Goal: Task Accomplishment & Management: Use online tool/utility

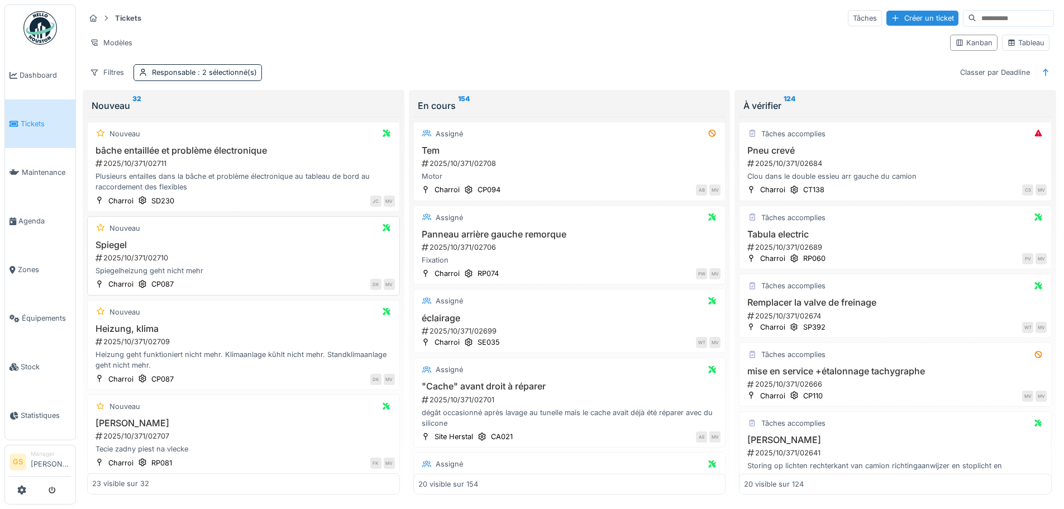
click at [124, 252] on div "2025/10/371/02710" at bounding box center [244, 257] width 300 height 11
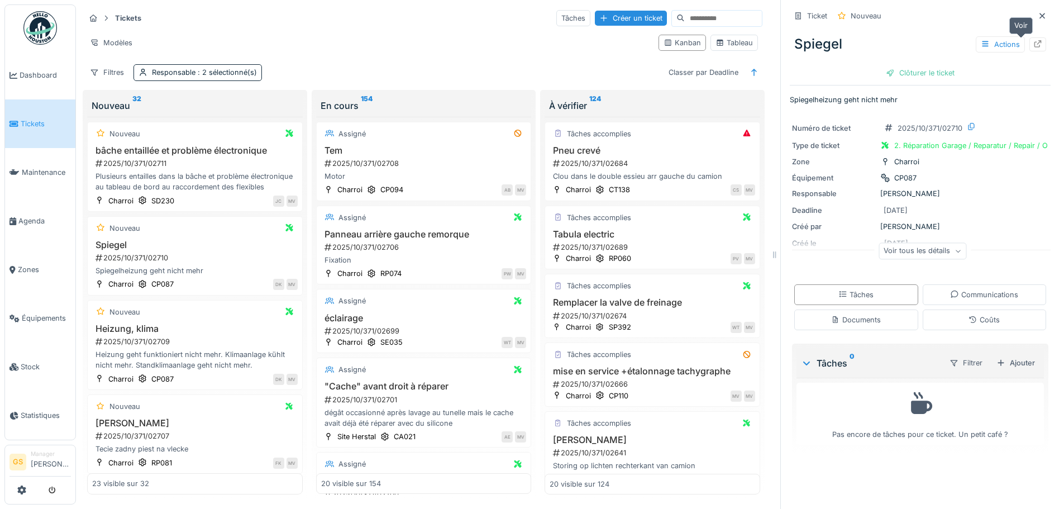
click at [1033, 40] on icon at bounding box center [1037, 43] width 9 height 7
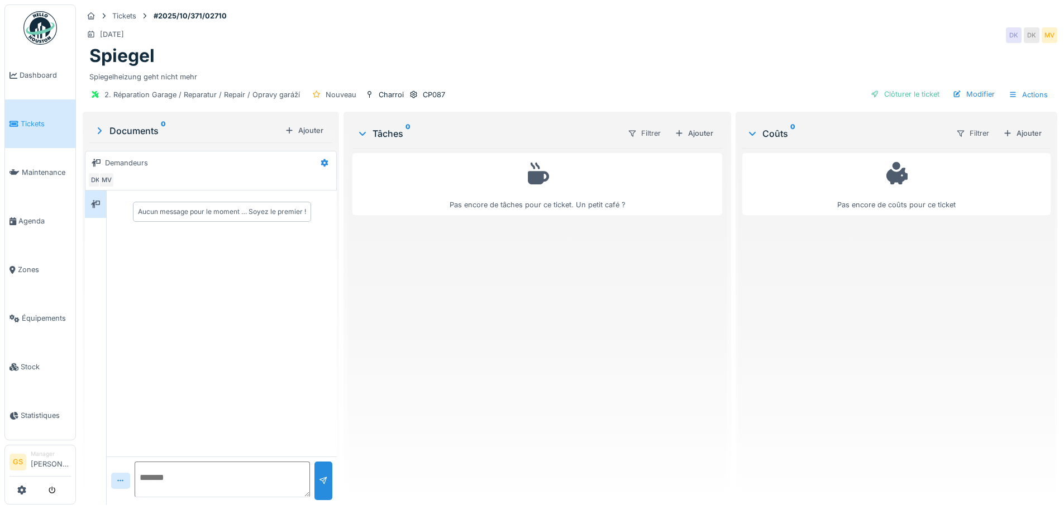
click at [40, 121] on span "Tickets" at bounding box center [46, 123] width 50 height 11
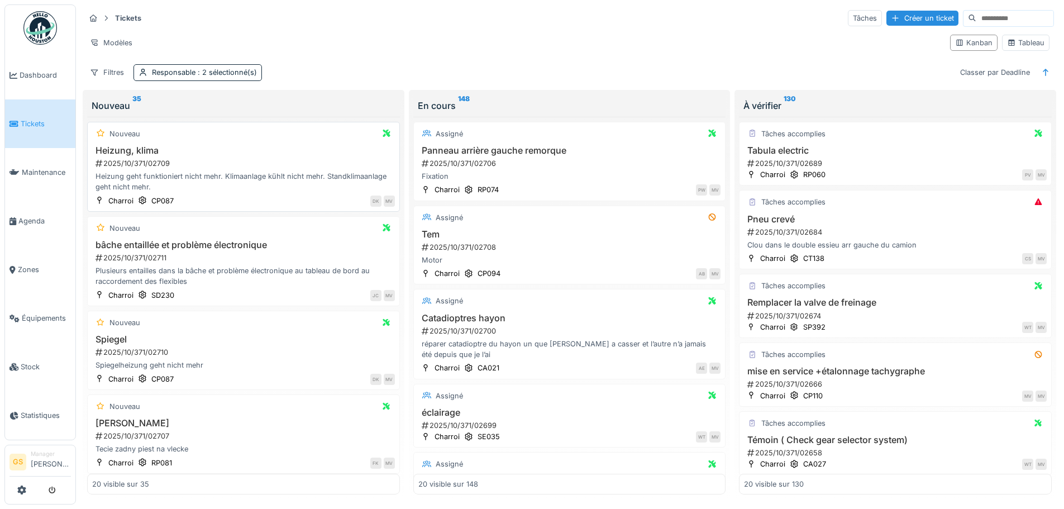
click at [134, 160] on div "2025/10/371/02709" at bounding box center [244, 163] width 300 height 11
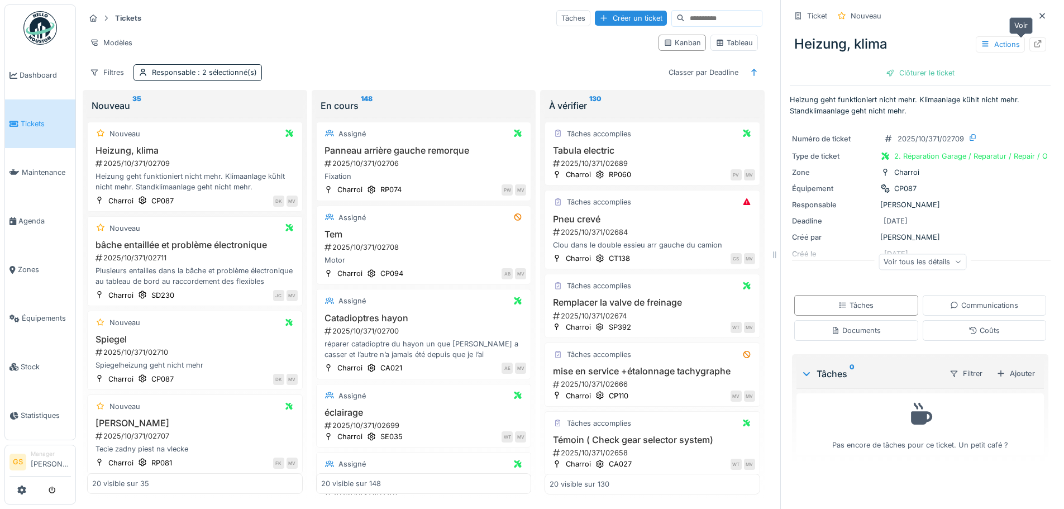
click at [1033, 44] on icon at bounding box center [1037, 43] width 9 height 7
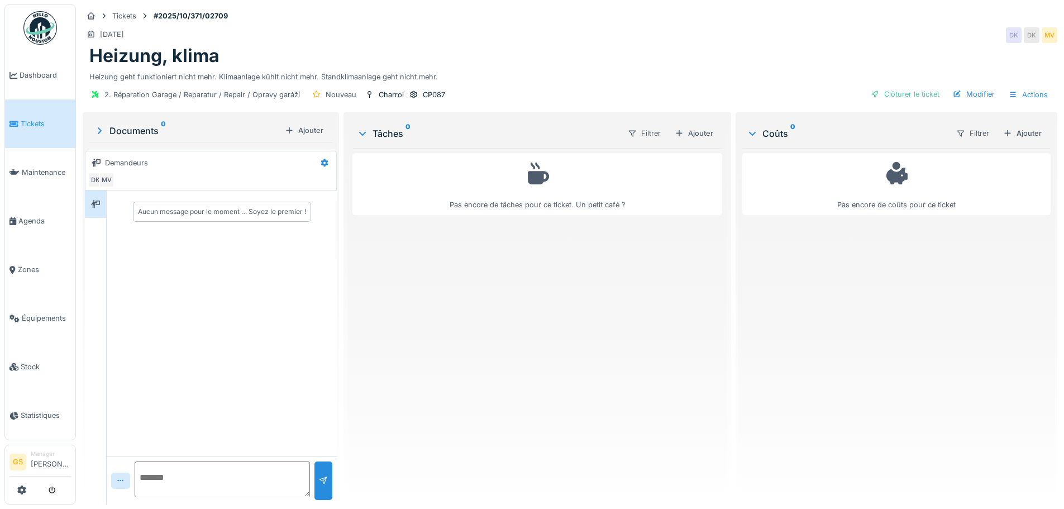
click at [38, 120] on span "Tickets" at bounding box center [46, 123] width 50 height 11
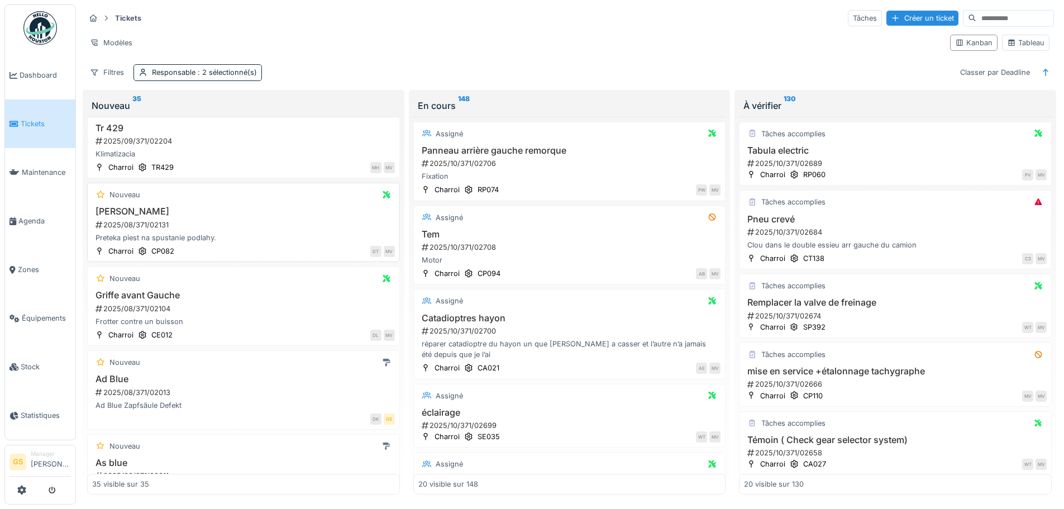
scroll to position [1994, 0]
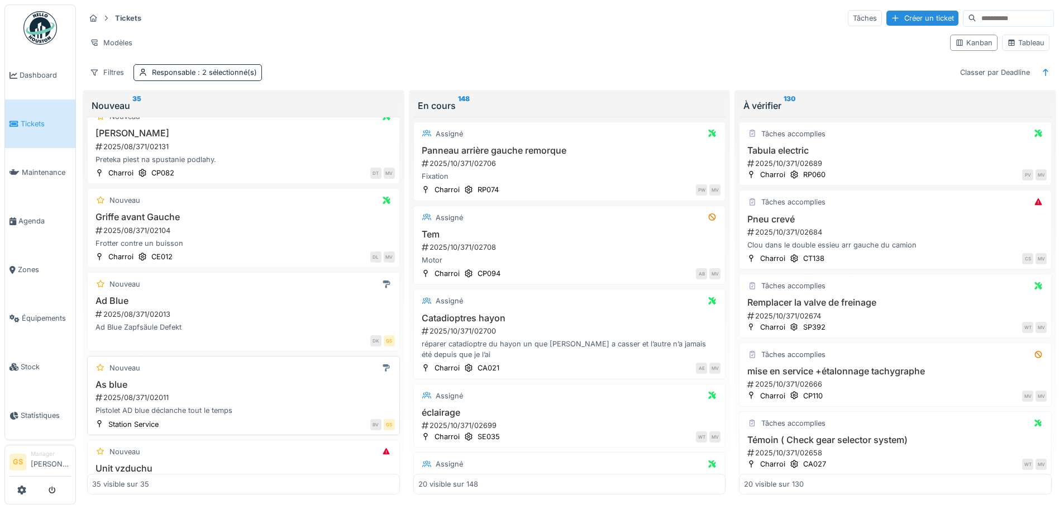
click at [131, 392] on div "2025/08/371/02011" at bounding box center [244, 397] width 300 height 11
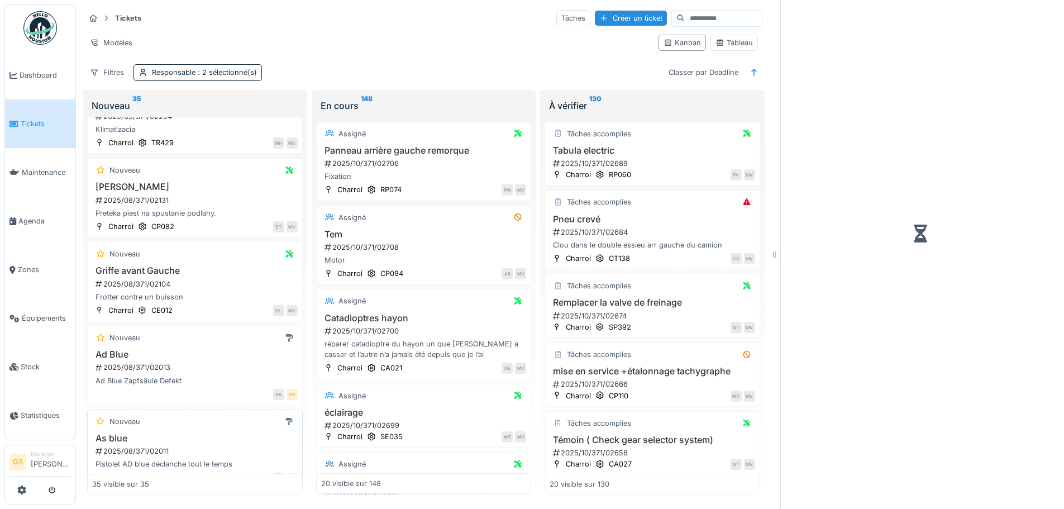
scroll to position [2103, 0]
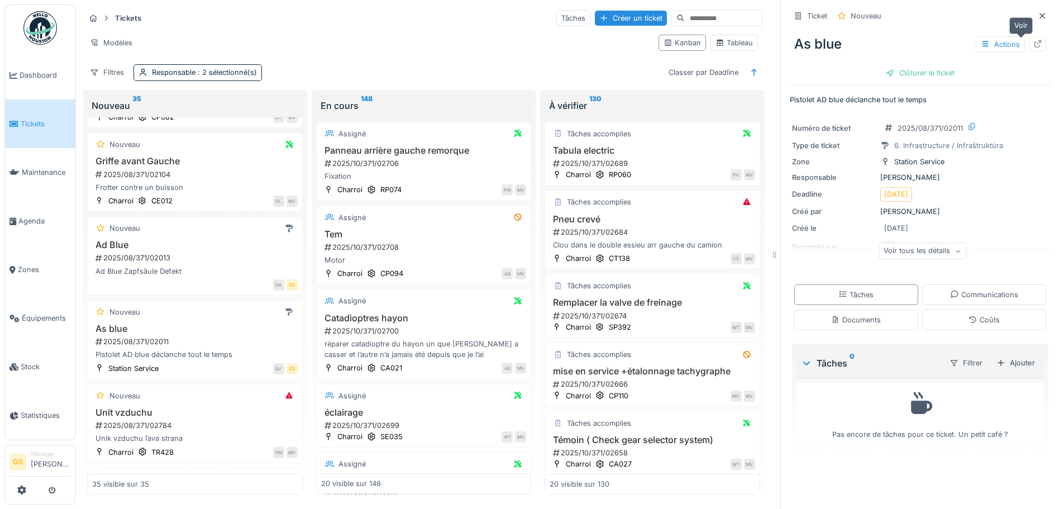
click at [1033, 40] on icon at bounding box center [1037, 43] width 9 height 7
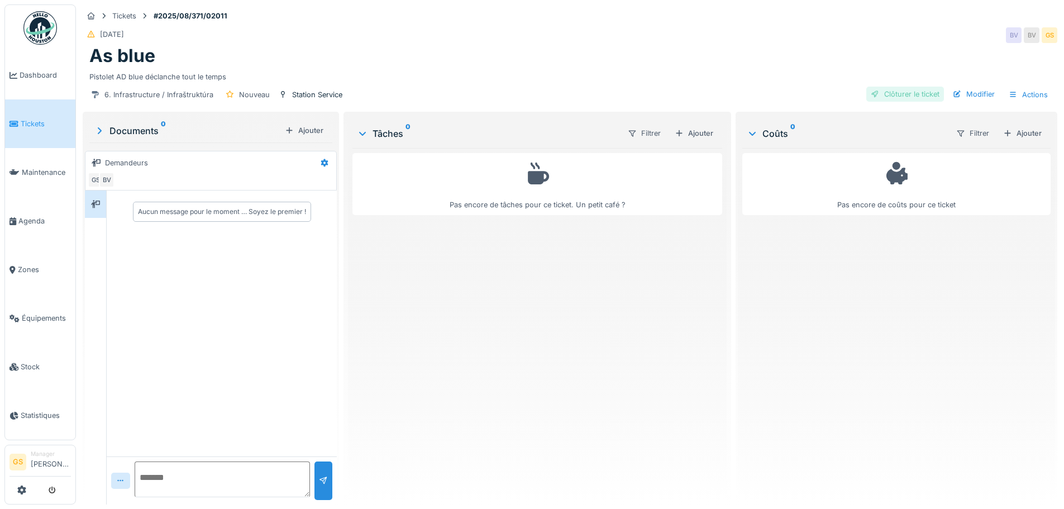
click at [885, 92] on div "Clôturer le ticket" at bounding box center [905, 94] width 78 height 15
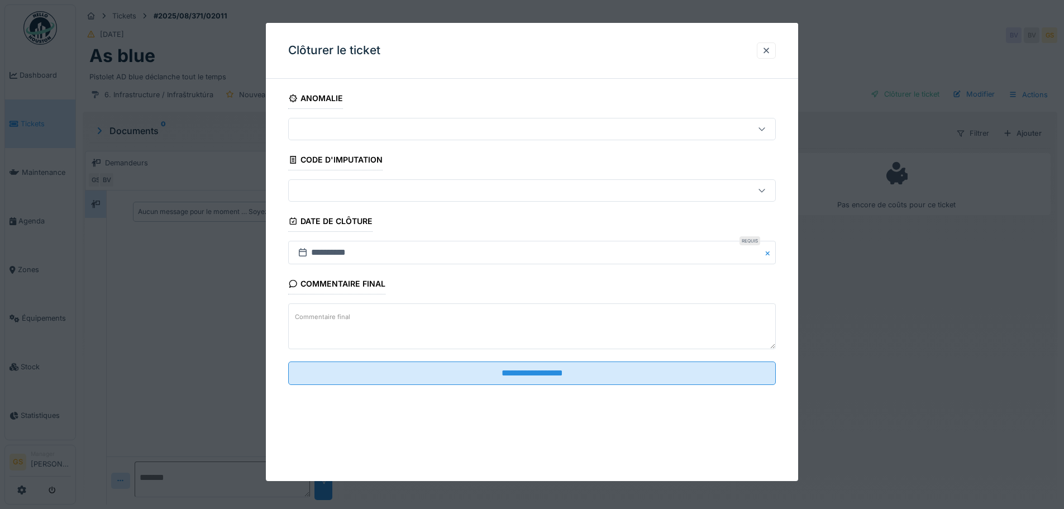
click at [309, 189] on div at bounding box center [503, 190] width 421 height 12
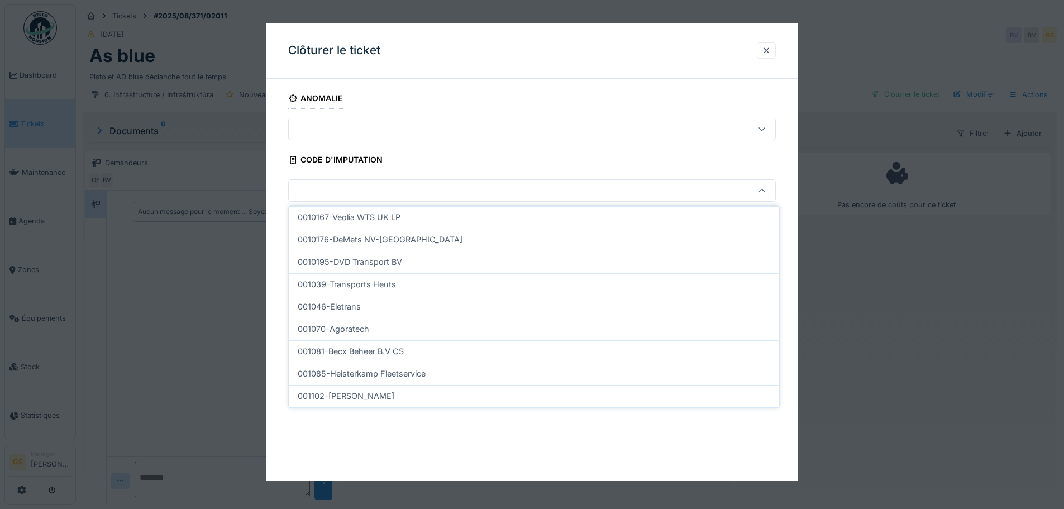
scroll to position [335, 0]
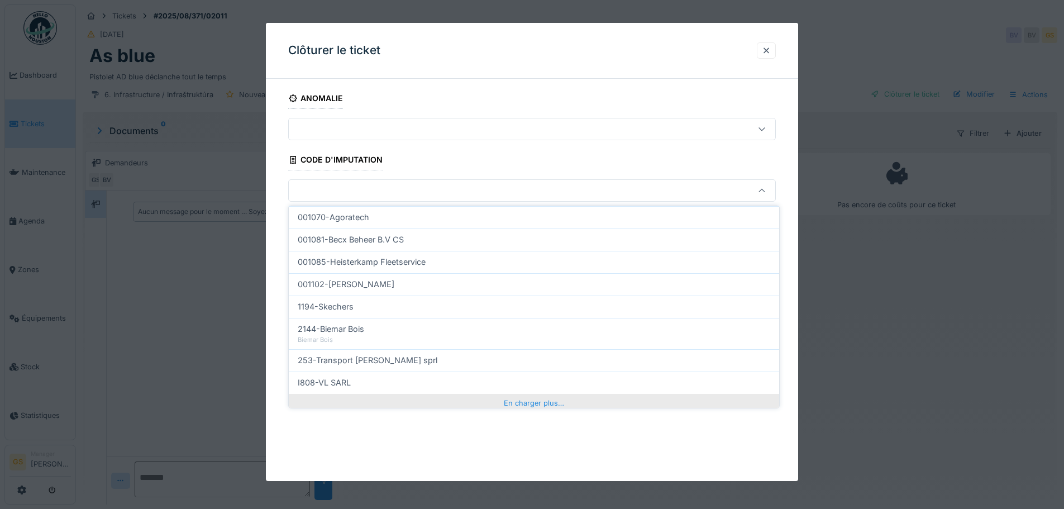
click at [508, 402] on div "En charger plus…" at bounding box center [534, 403] width 490 height 18
click at [361, 404] on div "I809-VL SA" at bounding box center [534, 405] width 472 height 12
type input "***"
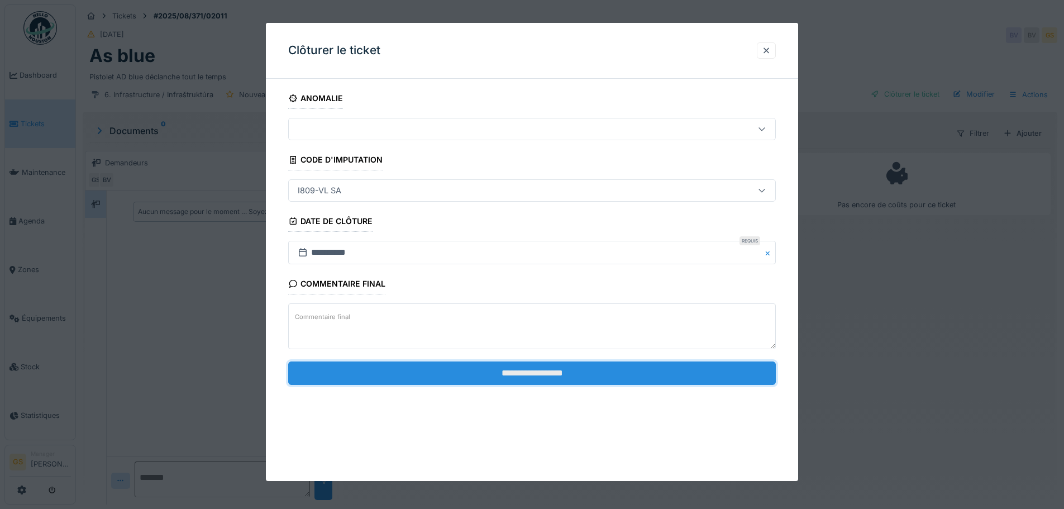
click at [489, 375] on input "**********" at bounding box center [532, 372] width 488 height 23
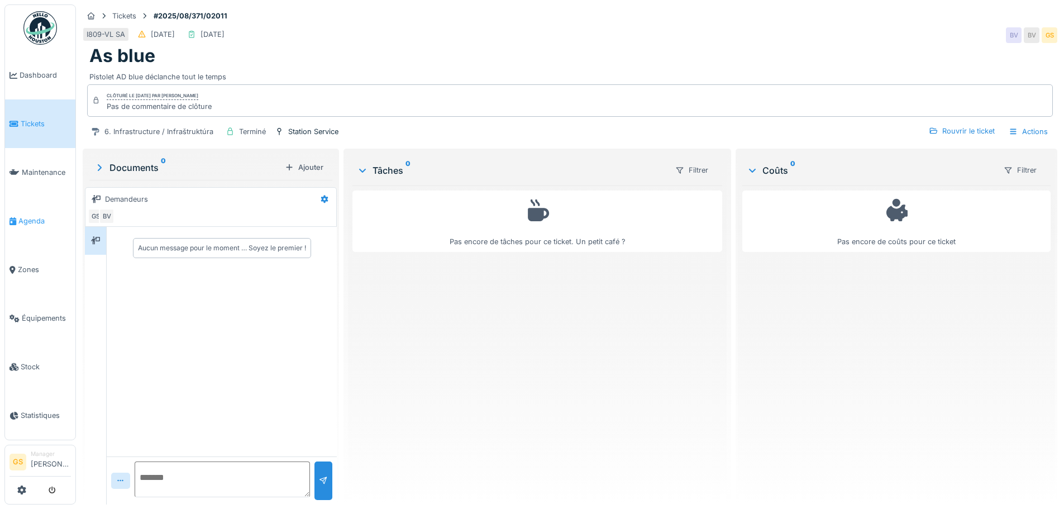
click at [30, 216] on span "Agenda" at bounding box center [44, 221] width 52 height 11
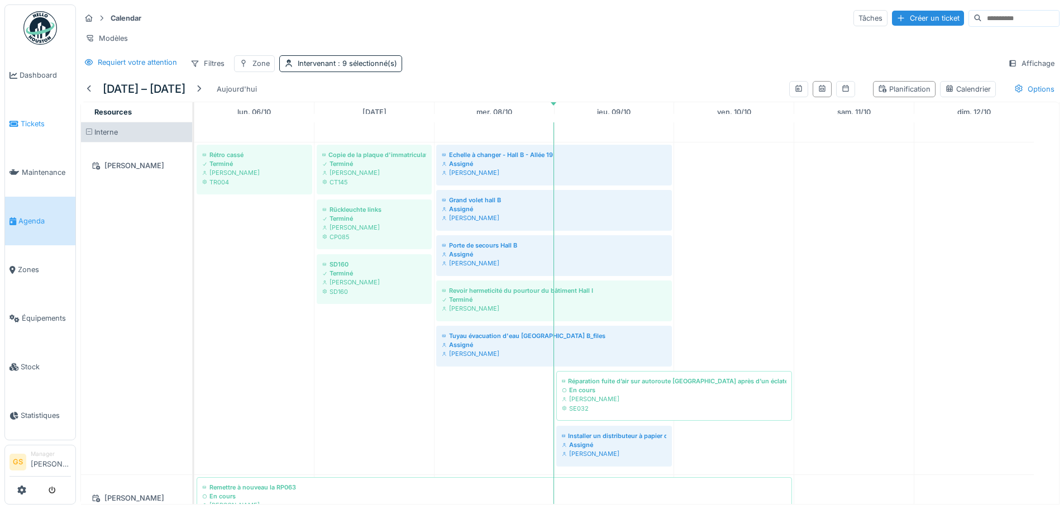
click at [37, 122] on span "Tickets" at bounding box center [46, 123] width 50 height 11
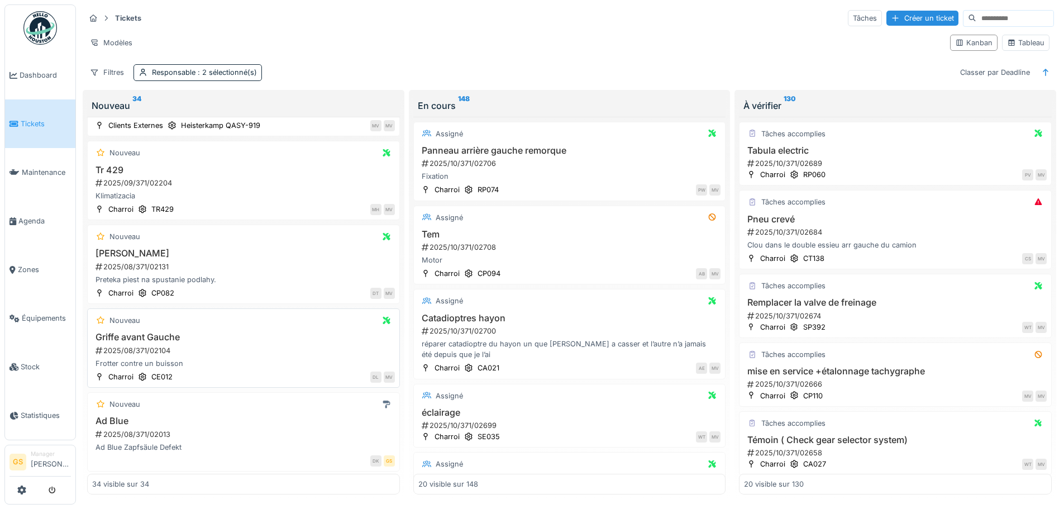
scroll to position [1882, 0]
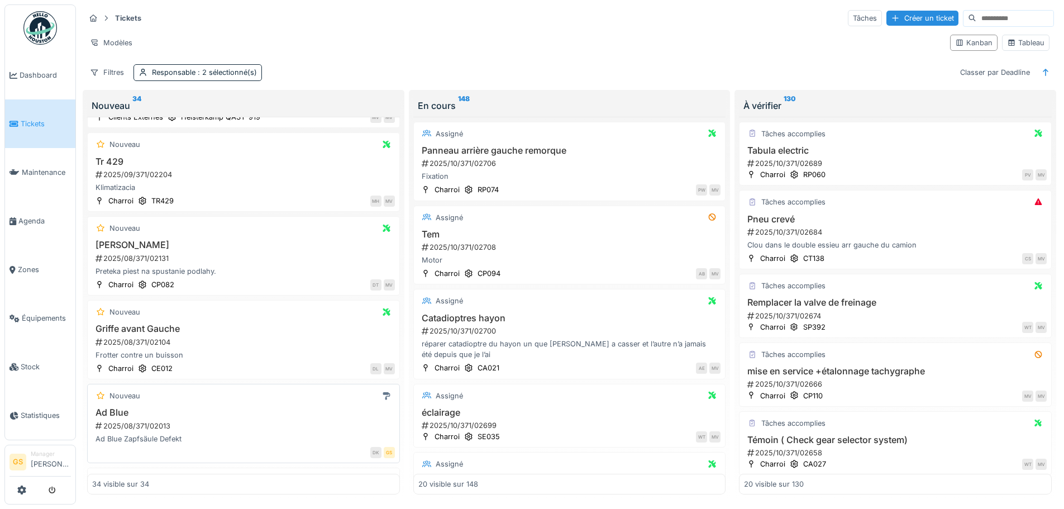
click at [134, 421] on div "2025/08/371/02013" at bounding box center [244, 426] width 300 height 11
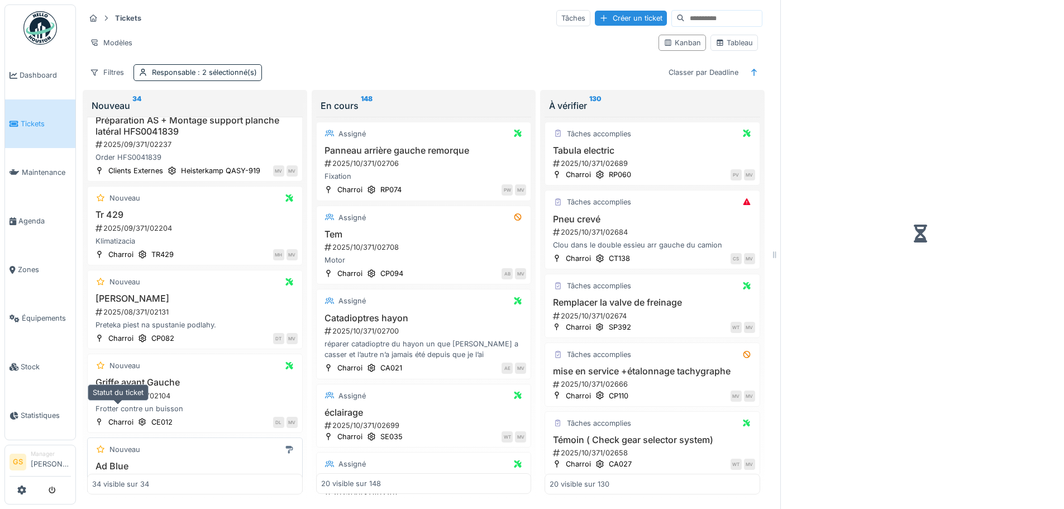
scroll to position [1966, 0]
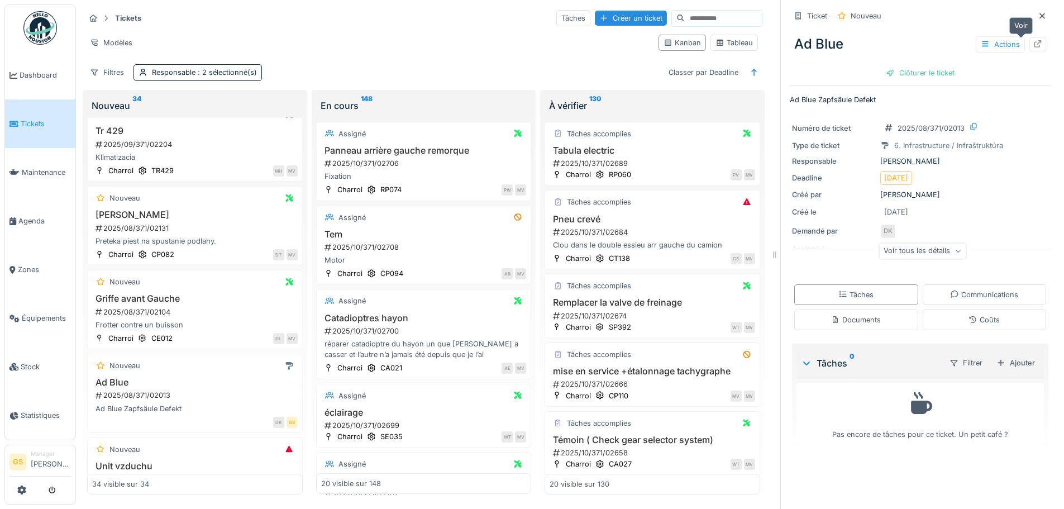
click at [1033, 39] on div at bounding box center [1037, 44] width 9 height 11
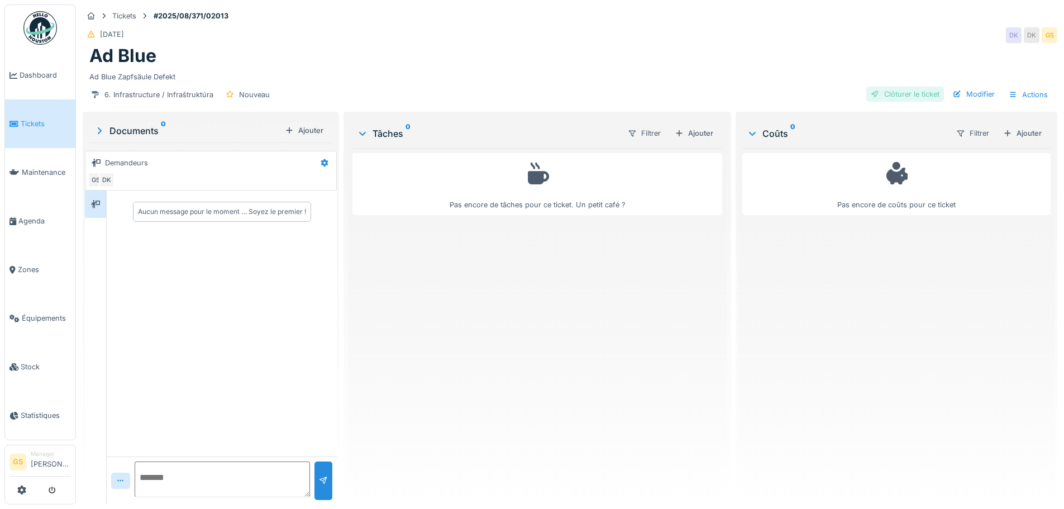
click at [905, 93] on div "Clôturer le ticket" at bounding box center [905, 94] width 78 height 15
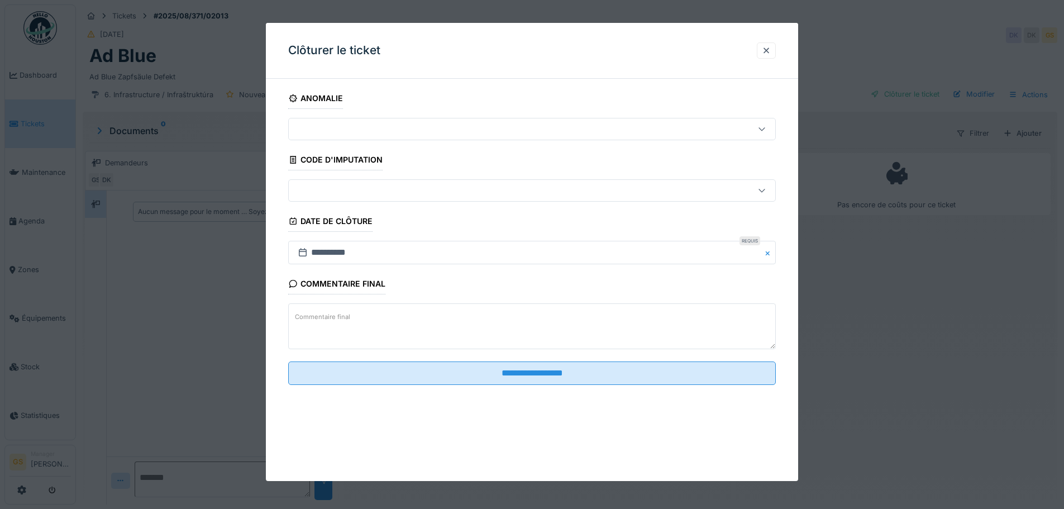
click at [321, 184] on div at bounding box center [532, 190] width 488 height 22
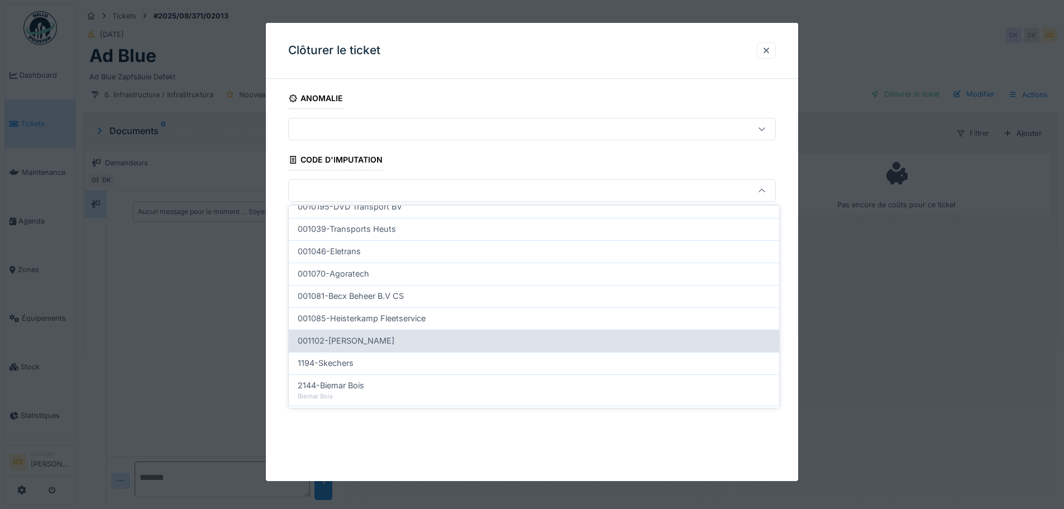
scroll to position [359, 0]
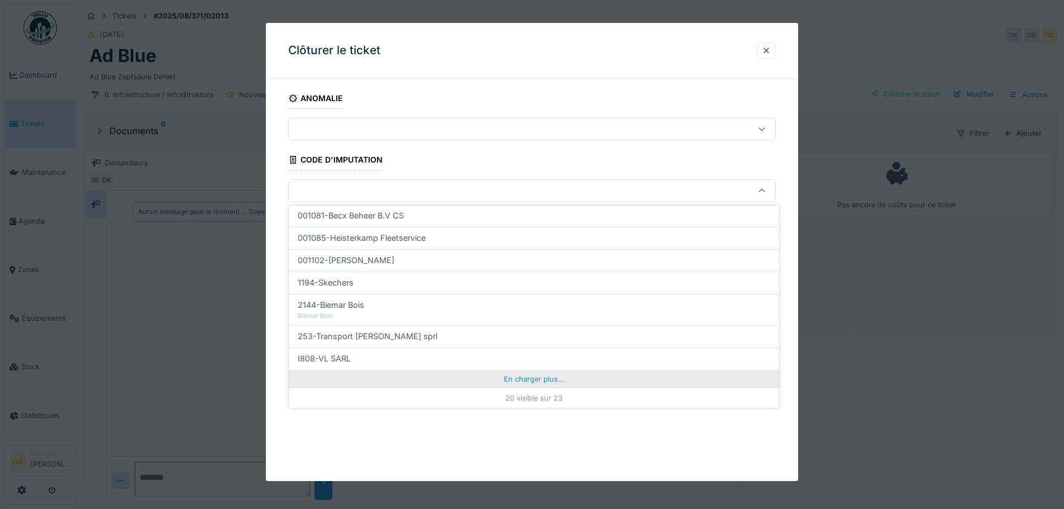
click at [535, 381] on div "En charger plus…" at bounding box center [534, 379] width 490 height 18
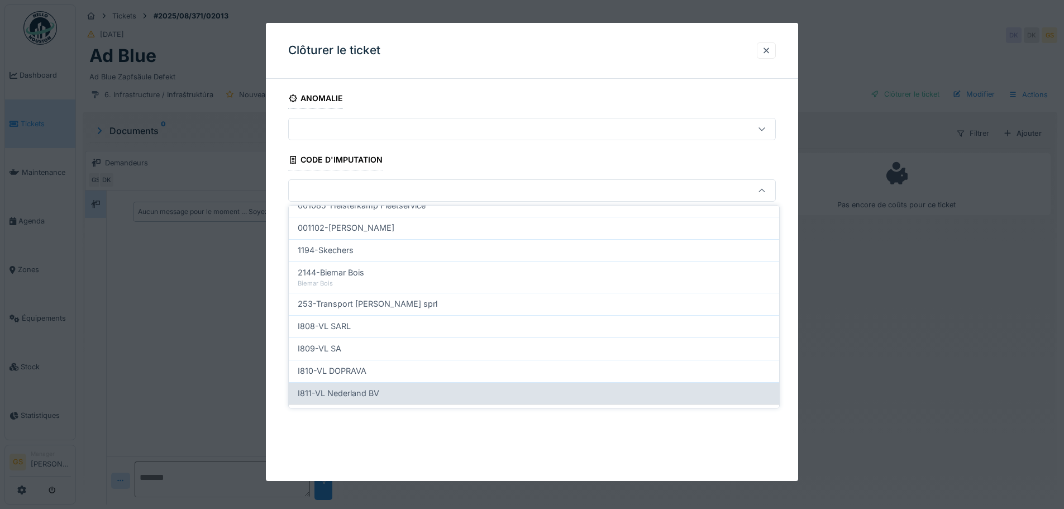
scroll to position [408, 0]
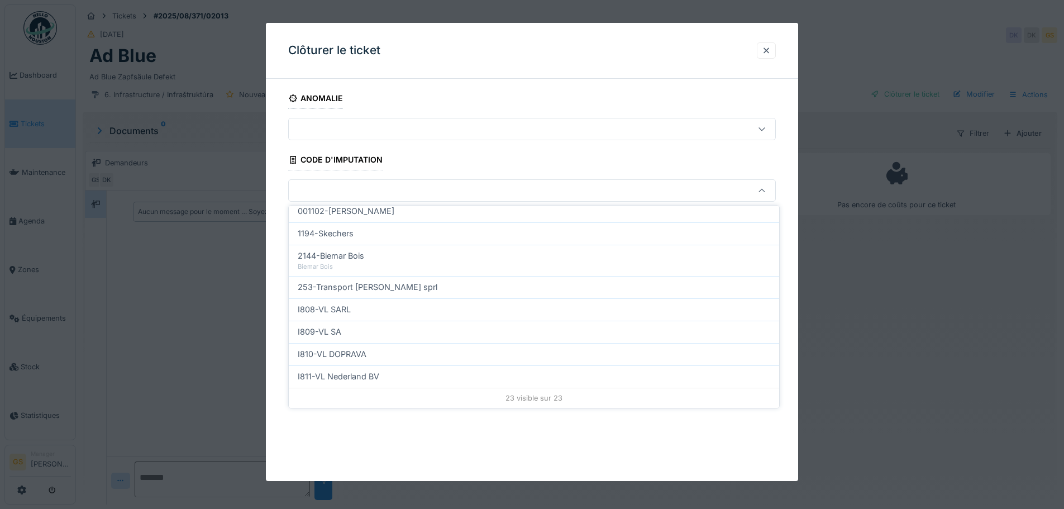
click at [317, 328] on span "I809-VL SA" at bounding box center [320, 332] width 44 height 12
type input "***"
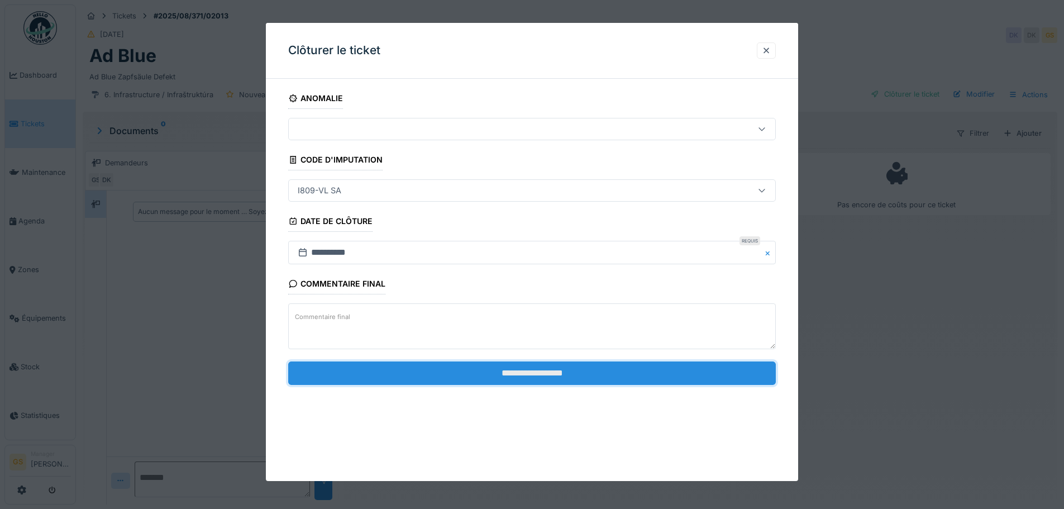
click at [503, 376] on input "**********" at bounding box center [532, 372] width 488 height 23
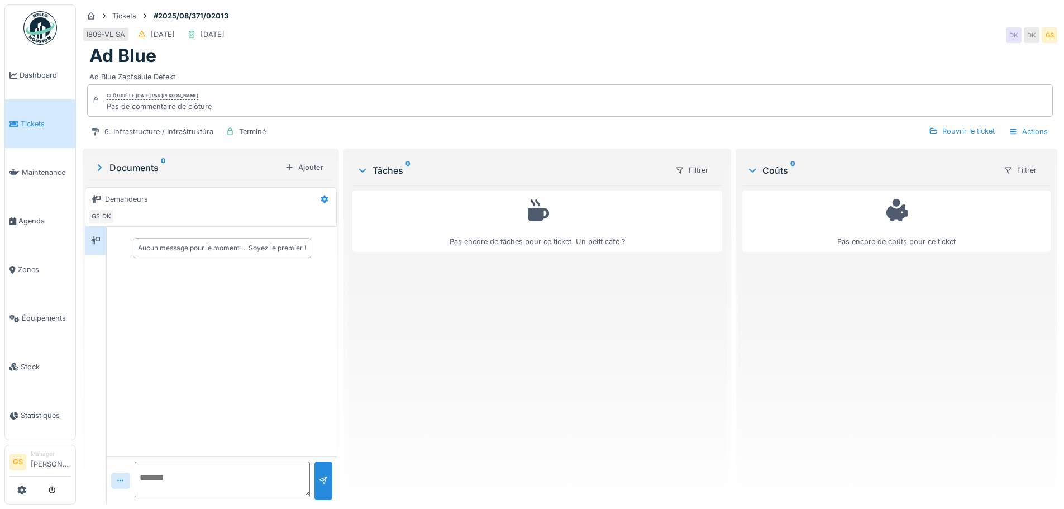
click at [41, 125] on span "Tickets" at bounding box center [46, 123] width 50 height 11
